Goal: Task Accomplishment & Management: Complete application form

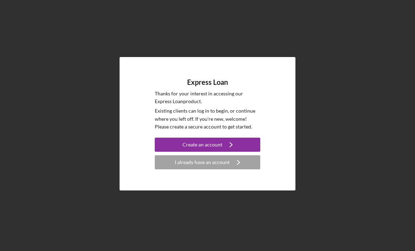
click at [234, 153] on icon "Icon/Navigate" at bounding box center [231, 145] width 18 height 18
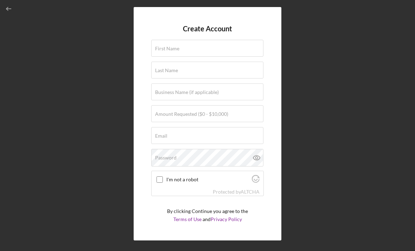
click at [167, 48] on label "First Name" at bounding box center [167, 49] width 24 height 6
click at [167, 48] on input "First Name" at bounding box center [207, 48] width 112 height 17
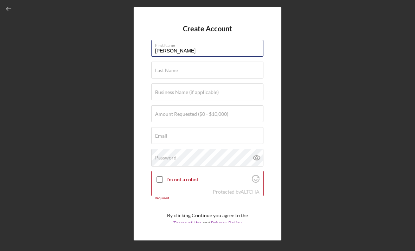
type input "[PERSON_NAME]"
click at [246, 77] on input "Last Name" at bounding box center [207, 70] width 112 height 17
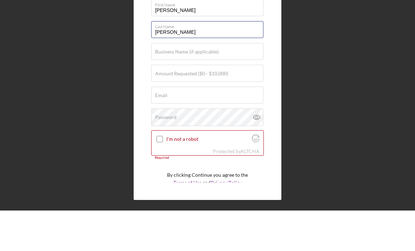
type input "[PERSON_NAME]"
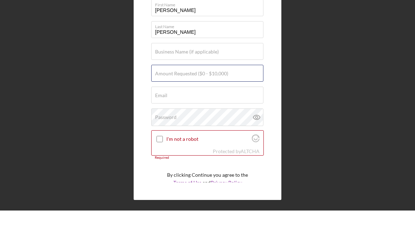
click at [256, 105] on div "Amount Requested ($0 - $10,000)" at bounding box center [207, 114] width 113 height 18
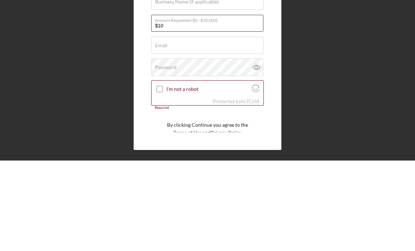
type input "$1"
type input "$5,000"
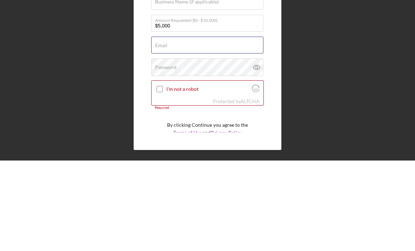
click at [163, 127] on input "Email" at bounding box center [207, 135] width 112 height 17
type input "[EMAIL_ADDRESS][DOMAIN_NAME]"
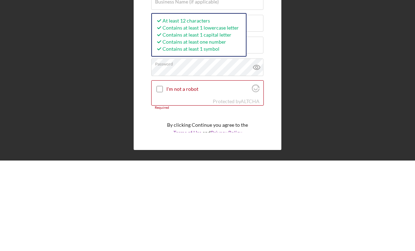
scroll to position [23, 0]
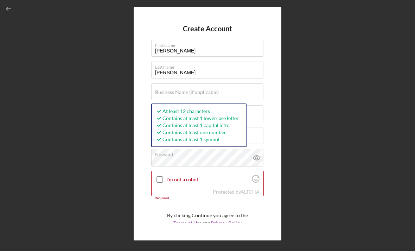
click at [159, 176] on input "I'm not a robot" at bounding box center [160, 179] width 6 height 6
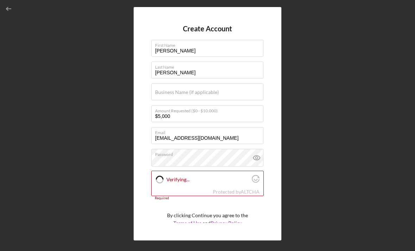
checkbox input "true"
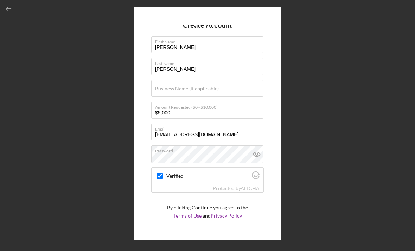
scroll to position [3, 0]
click at [221, 225] on icon "submit" at bounding box center [229, 234] width 18 height 18
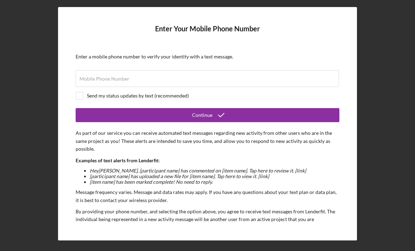
click at [93, 76] on label "Mobile Phone Number" at bounding box center [105, 79] width 50 height 6
click at [93, 70] on input "Mobile Phone Number" at bounding box center [208, 78] width 264 height 17
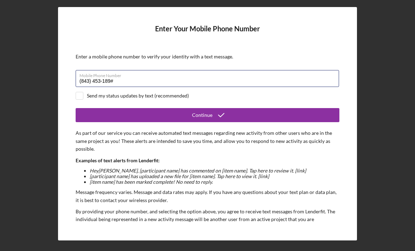
type input "[PHONE_NUMBER]"
click at [208, 108] on button "Continue" at bounding box center [208, 115] width 264 height 14
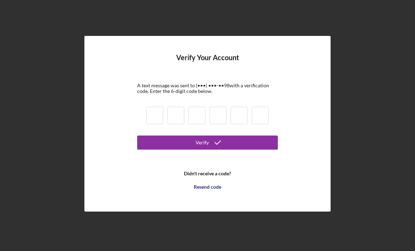
click at [158, 124] on input at bounding box center [154, 116] width 17 height 18
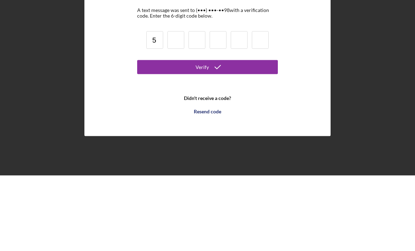
type input "5"
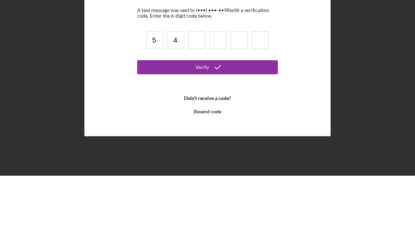
type input "4"
type input "5"
type input "4"
type input "5"
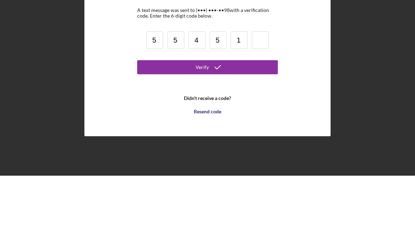
type input "1"
click at [236, 136] on button "Verify" at bounding box center [207, 143] width 141 height 14
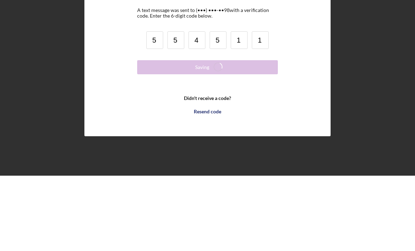
scroll to position [23, 0]
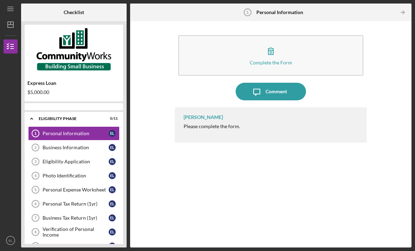
scroll to position [23, 0]
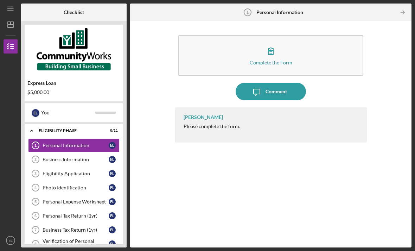
click at [283, 60] on div "Complete the Form" at bounding box center [271, 62] width 43 height 5
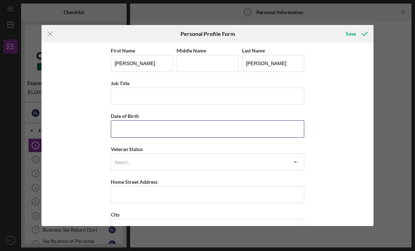
click at [186, 136] on input "Date of Birth" at bounding box center [208, 128] width 194 height 17
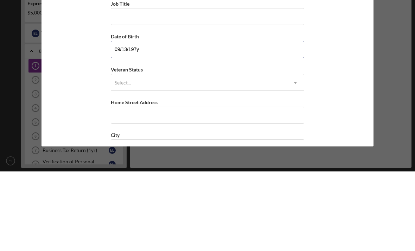
type input "[DATE]"
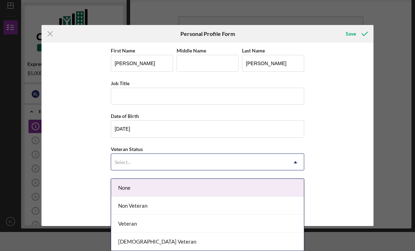
click at [193, 185] on div "None" at bounding box center [207, 188] width 193 height 18
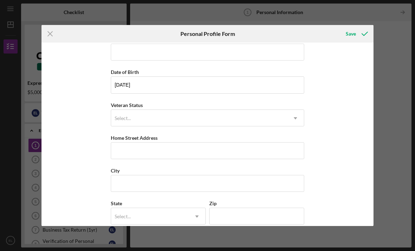
scroll to position [55, 0]
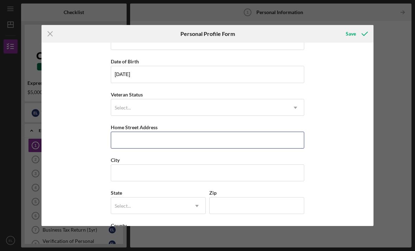
click at [208, 144] on input "Home Street Address" at bounding box center [208, 140] width 194 height 17
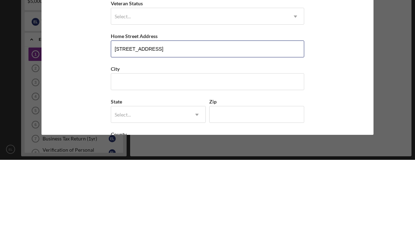
type input "[STREET_ADDRESS]"
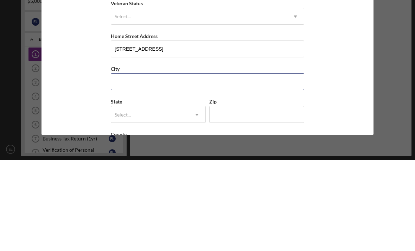
click at [167, 164] on input "City" at bounding box center [208, 172] width 194 height 17
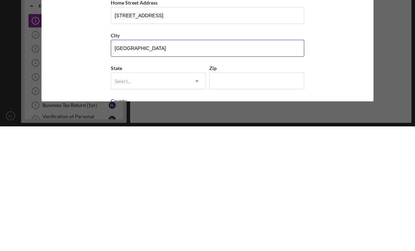
type input "[GEOGRAPHIC_DATA]"
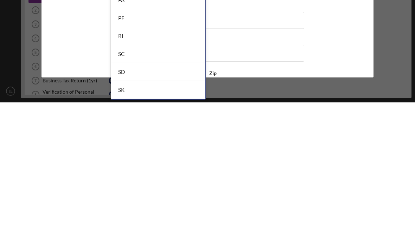
scroll to position [428, 0]
click at [156, 199] on div "SC" at bounding box center [158, 208] width 94 height 18
type input "s"
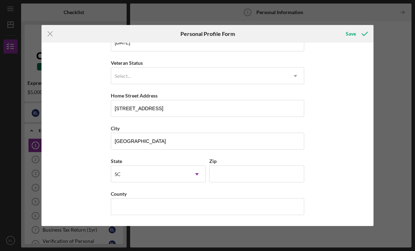
scroll to position [91, 0]
click at [237, 176] on input "Zip" at bounding box center [256, 173] width 95 height 17
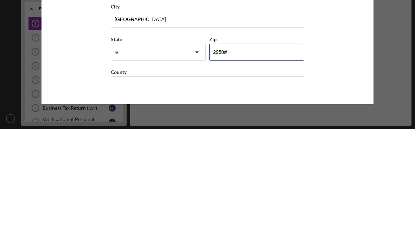
type input "29501"
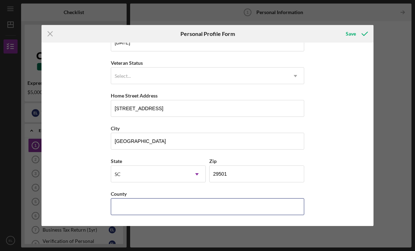
click at [176, 207] on input "County" at bounding box center [208, 206] width 194 height 17
type input "[GEOGRAPHIC_DATA]"
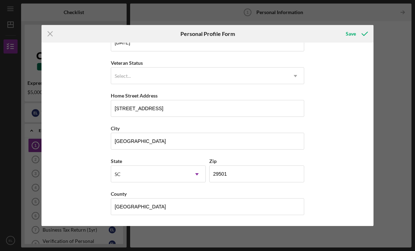
click at [356, 31] on div "Save" at bounding box center [351, 34] width 10 height 14
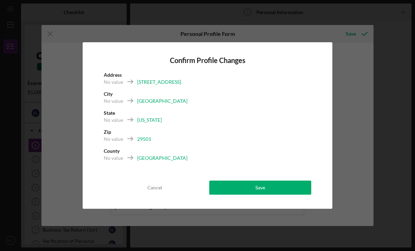
click at [269, 188] on button "Save" at bounding box center [260, 188] width 102 height 14
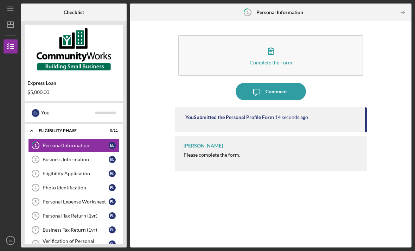
click at [279, 60] on div "Complete the Form" at bounding box center [271, 62] width 43 height 5
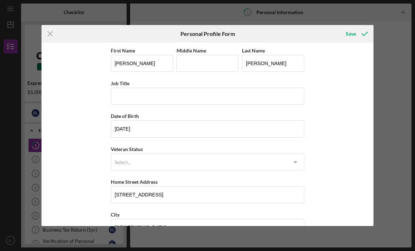
click at [348, 35] on div "Save" at bounding box center [351, 34] width 10 height 14
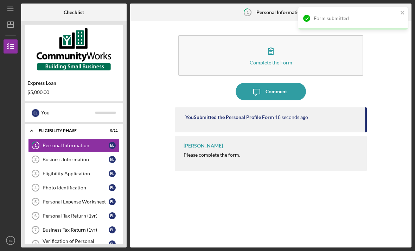
click at [80, 157] on div "Business Information" at bounding box center [76, 160] width 66 height 6
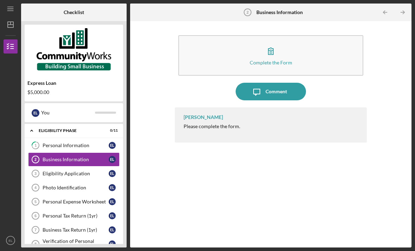
click at [280, 45] on button "Complete the Form Form" at bounding box center [270, 55] width 185 height 40
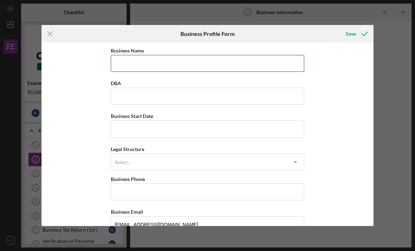
click at [203, 64] on input "Business Name" at bounding box center [208, 63] width 194 height 17
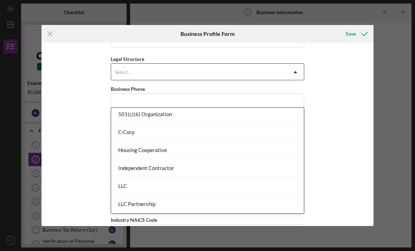
scroll to position [57, 0]
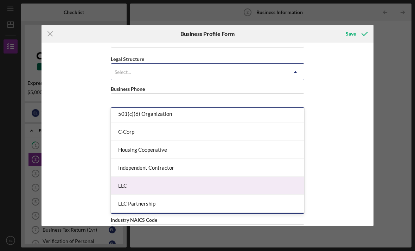
click at [201, 177] on div "LLC" at bounding box center [207, 186] width 193 height 18
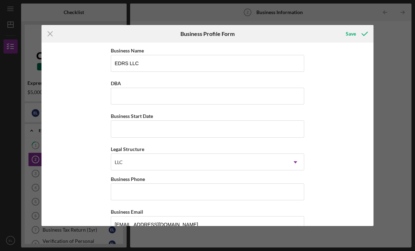
scroll to position [0, 0]
click at [169, 59] on input "EDRS LLC" at bounding box center [208, 63] width 194 height 17
click at [157, 62] on input "EDRS LLC" at bounding box center [208, 63] width 194 height 17
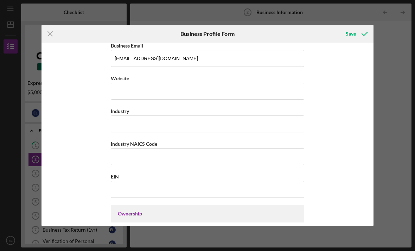
scroll to position [167, 0]
type input "EL DRS"
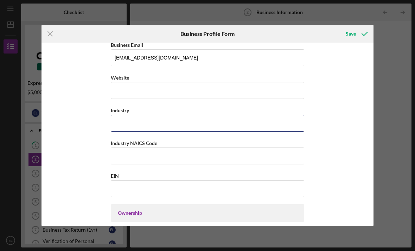
click at [258, 131] on input "Industry" at bounding box center [208, 123] width 194 height 17
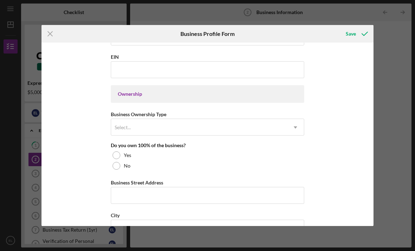
scroll to position [290, 0]
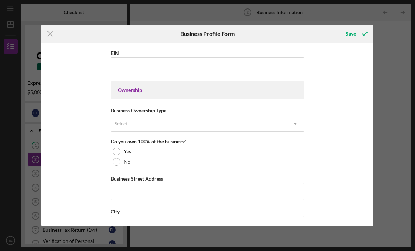
type input "Device Repair Services"
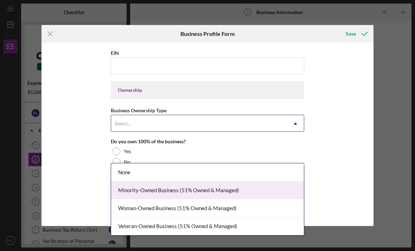
click at [262, 181] on div "Minority-Owned Business (51% Owned & Managed)" at bounding box center [207, 190] width 193 height 18
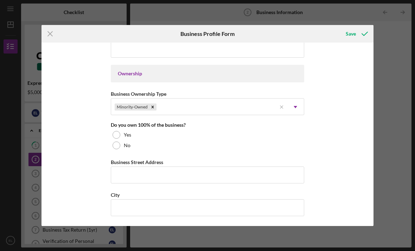
scroll to position [307, 0]
click at [117, 138] on div at bounding box center [117, 134] width 8 height 8
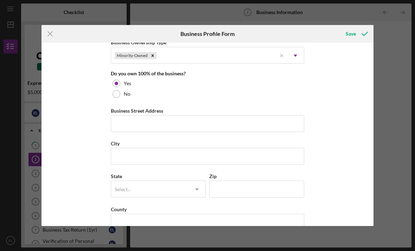
scroll to position [357, 0]
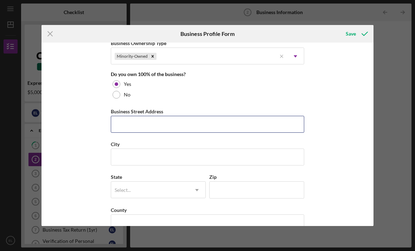
click at [220, 128] on input "Business Street Address" at bounding box center [208, 124] width 194 height 17
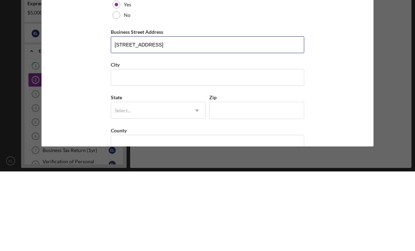
type input "[STREET_ADDRESS]"
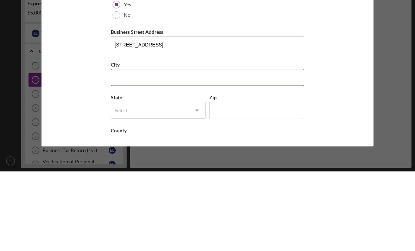
click at [199, 149] on input "City" at bounding box center [208, 157] width 194 height 17
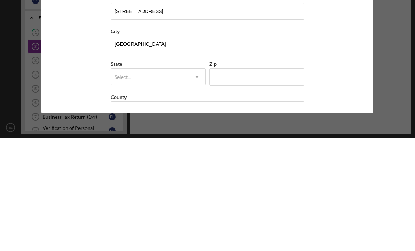
type input "[GEOGRAPHIC_DATA]"
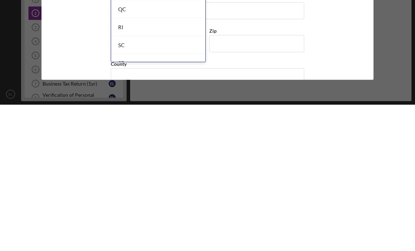
scroll to position [1034, 0]
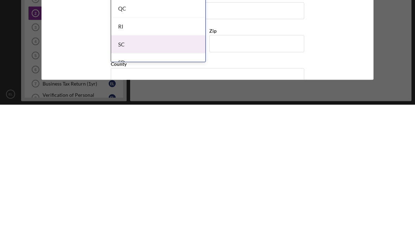
click at [163, 182] on div "SC" at bounding box center [158, 191] width 94 height 18
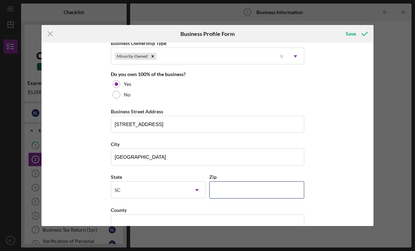
click at [247, 195] on input "Zip" at bounding box center [256, 189] width 95 height 17
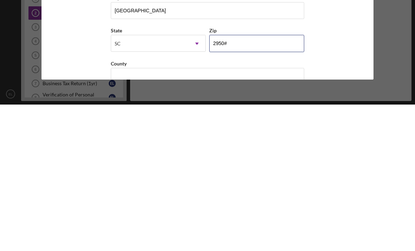
type input "29501"
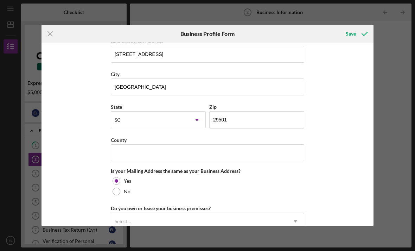
scroll to position [430, 0]
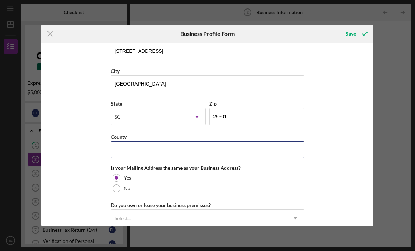
click at [190, 158] on input "County" at bounding box center [208, 149] width 194 height 17
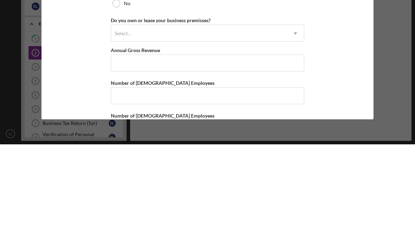
scroll to position [509, 0]
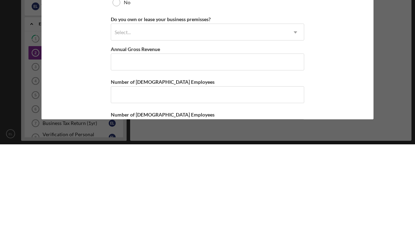
type input "[GEOGRAPHIC_DATA]"
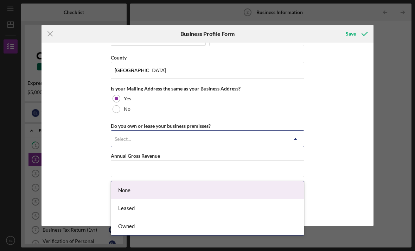
click at [158, 217] on div "Owned" at bounding box center [207, 226] width 193 height 18
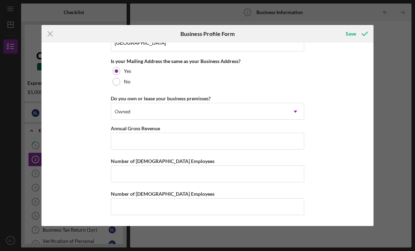
scroll to position [547, 0]
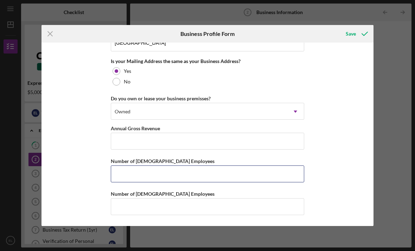
click at [241, 175] on input "Number of [DEMOGRAPHIC_DATA] Employees" at bounding box center [208, 173] width 194 height 17
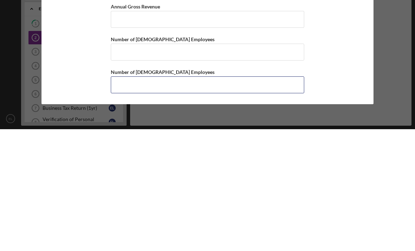
click at [231, 198] on input "Number of [DEMOGRAPHIC_DATA] Employees" at bounding box center [208, 206] width 194 height 17
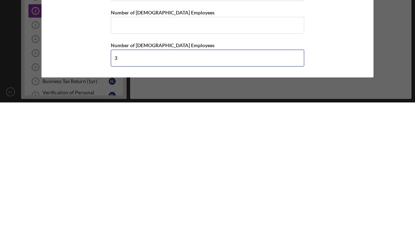
type input "3"
click at [356, 27] on button "Save" at bounding box center [356, 34] width 35 height 14
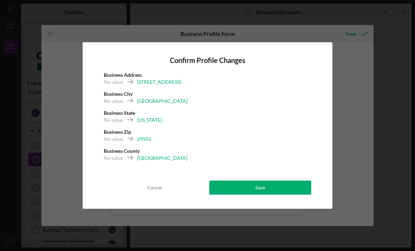
click at [279, 191] on button "Save" at bounding box center [260, 188] width 102 height 14
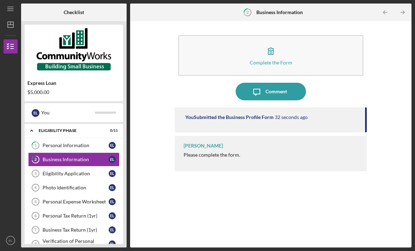
click at [86, 171] on div "Eligibility Application" at bounding box center [76, 174] width 66 height 6
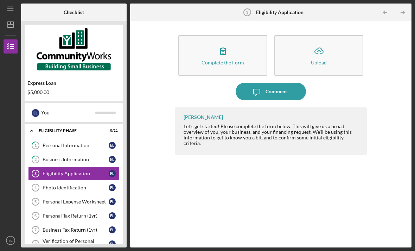
click at [215, 60] on div "Complete the Form" at bounding box center [223, 62] width 43 height 5
click at [81, 185] on div "Photo Identification" at bounding box center [76, 188] width 66 height 6
